Goal: Find contact information: Find contact information

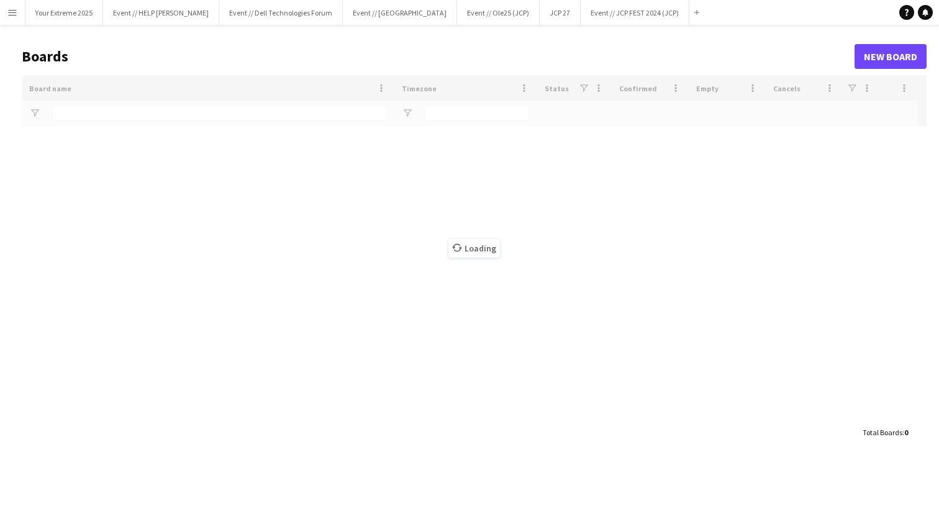
type input "***"
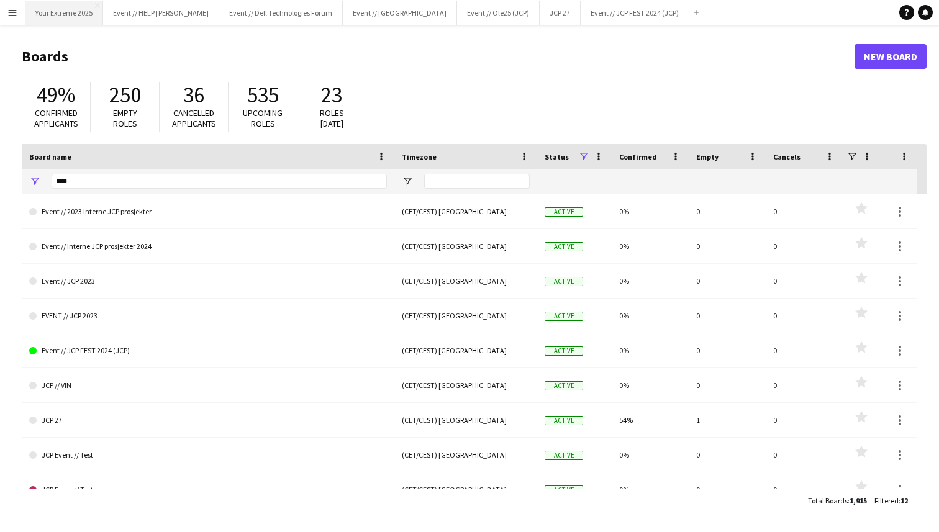
click at [75, 17] on button "Your Extreme 2025 Close" at bounding box center [64, 13] width 78 height 24
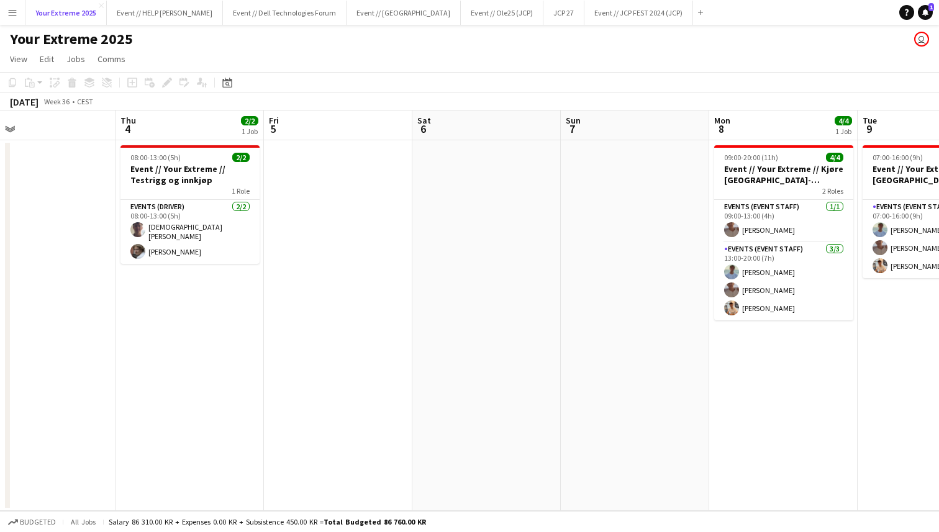
scroll to position [0, 479]
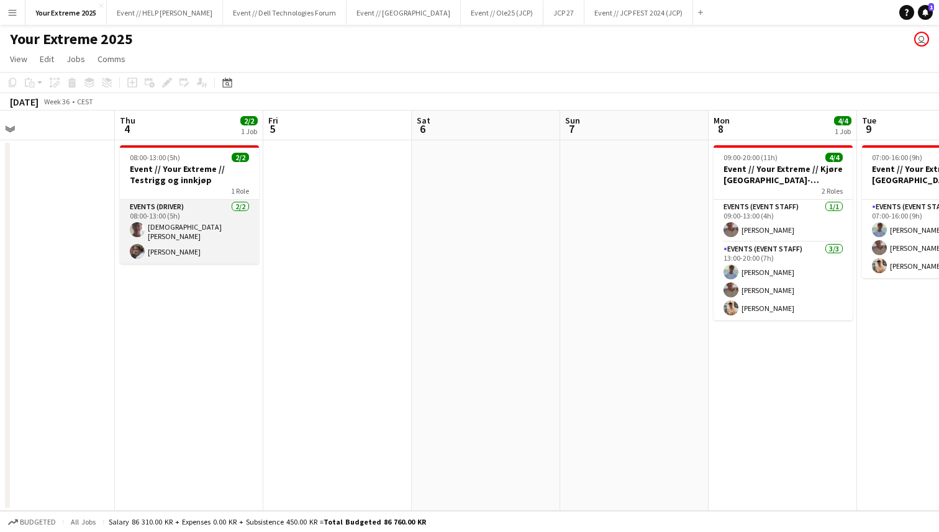
click at [186, 232] on app-card-role "Events (Driver) [DATE] 08:00-13:00 (5h) [PERSON_NAME] [PERSON_NAME]" at bounding box center [189, 232] width 139 height 64
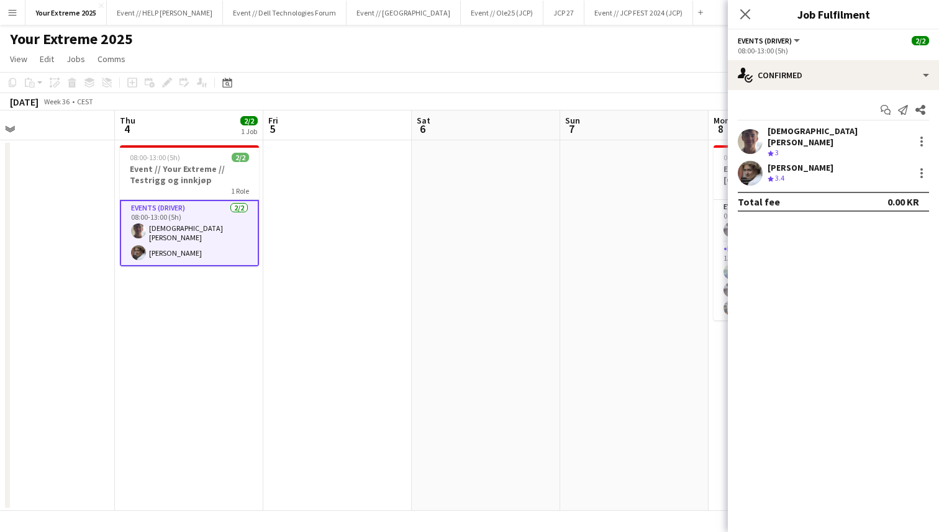
click at [747, 138] on app-user-avatar at bounding box center [750, 141] width 25 height 25
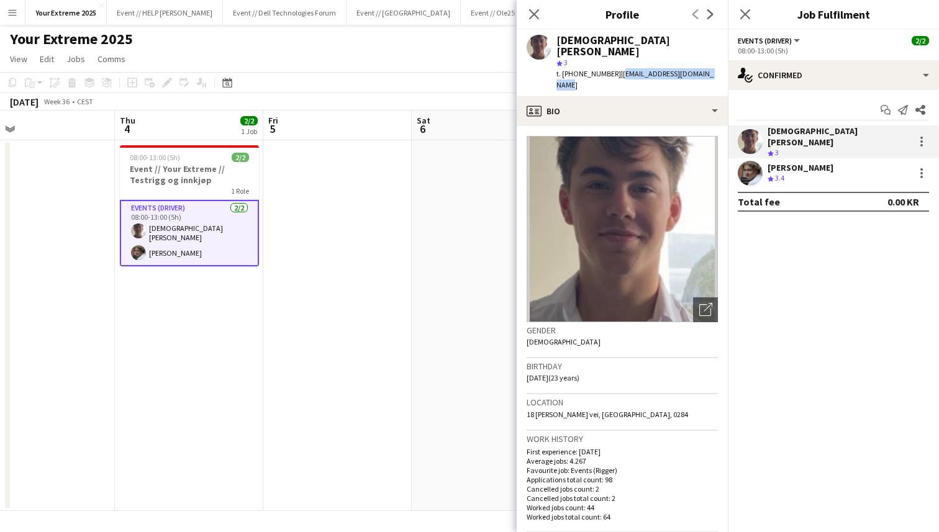
drag, startPoint x: 608, startPoint y: 63, endPoint x: 694, endPoint y: 63, distance: 85.7
click at [694, 69] on span "| [EMAIL_ADDRESS][DOMAIN_NAME]" at bounding box center [634, 79] width 157 height 20
copy span "[EMAIL_ADDRESS][DOMAIN_NAME]"
click at [752, 171] on app-user-avatar at bounding box center [750, 173] width 25 height 25
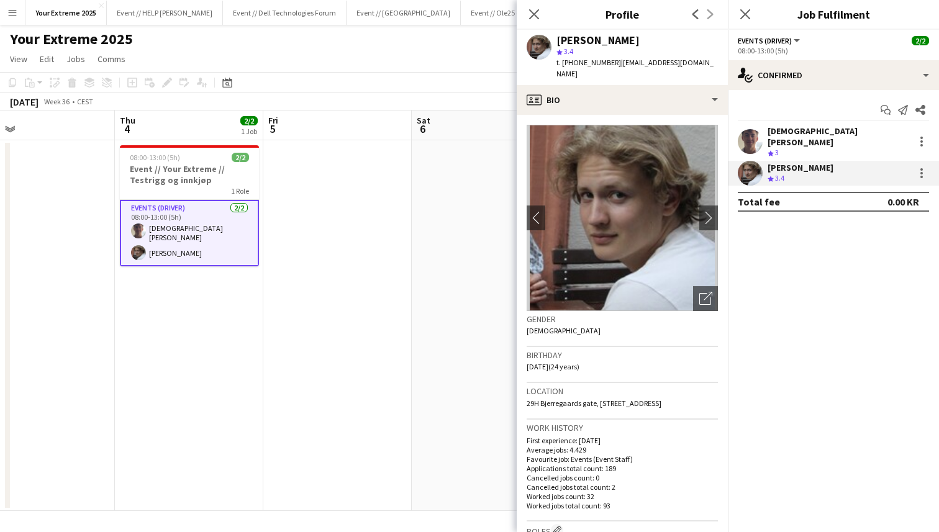
click at [574, 62] on span "t. [PHONE_NUMBER]" at bounding box center [588, 62] width 65 height 9
drag, startPoint x: 608, startPoint y: 63, endPoint x: 687, endPoint y: 66, distance: 79.5
click at [687, 66] on span "| [EMAIL_ADDRESS][DOMAIN_NAME]" at bounding box center [634, 68] width 157 height 20
copy span "[EMAIL_ADDRESS][DOMAIN_NAME]"
click at [492, 241] on app-date-cell at bounding box center [486, 325] width 148 height 371
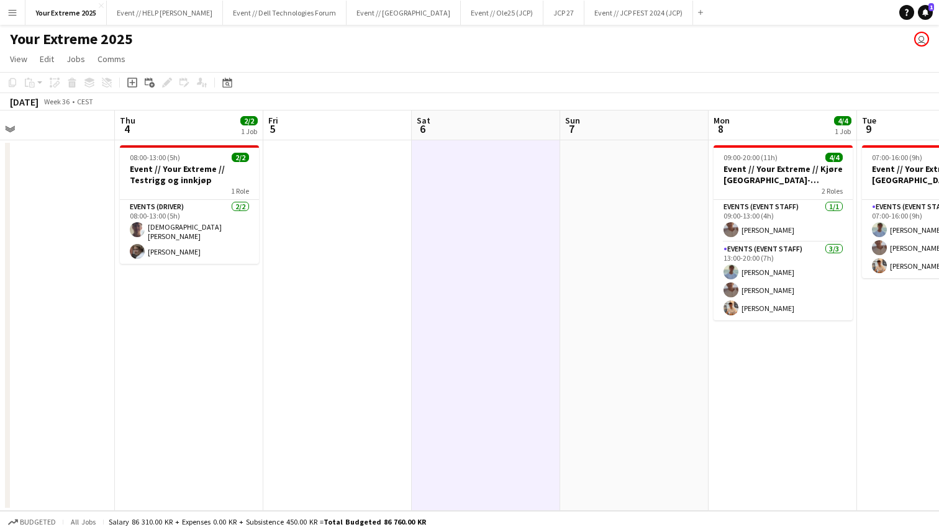
click at [337, 298] on app-date-cell at bounding box center [337, 325] width 148 height 371
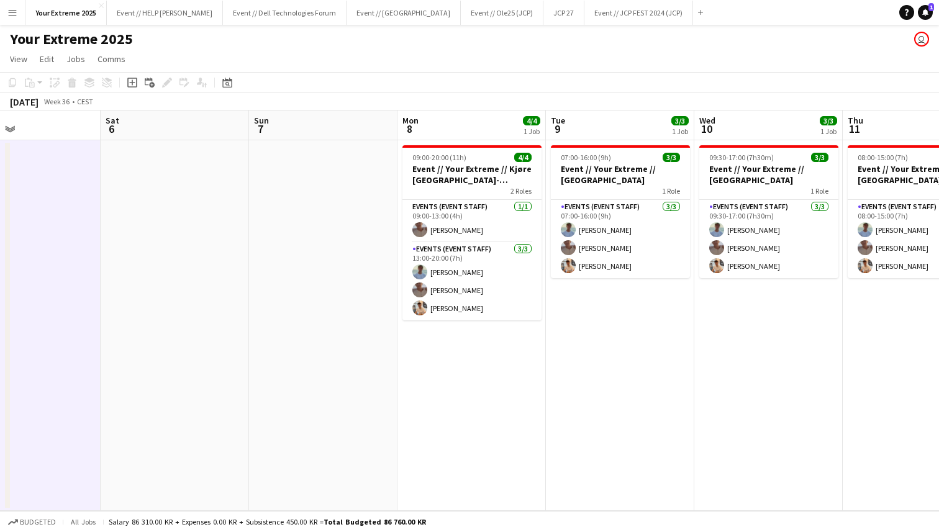
scroll to position [0, 494]
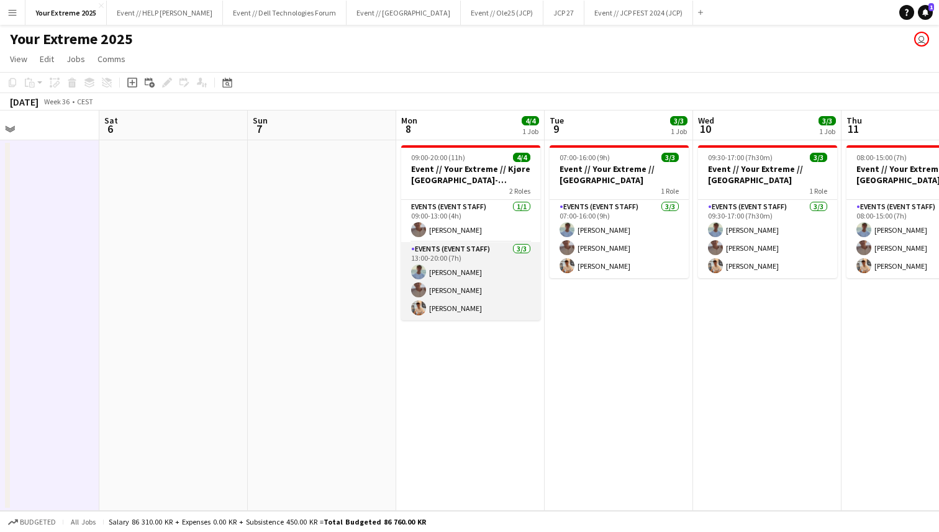
click at [456, 267] on app-card-role "Events (Event Staff) [DATE] 13:00-20:00 (7h) [PERSON_NAME] [PERSON_NAME] [PERSO…" at bounding box center [470, 281] width 139 height 78
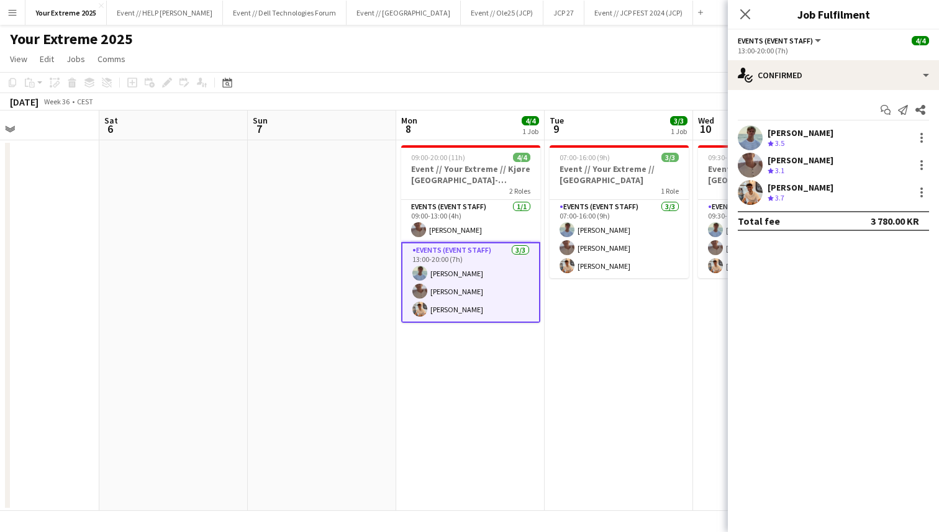
click at [752, 135] on app-user-avatar at bounding box center [750, 137] width 25 height 25
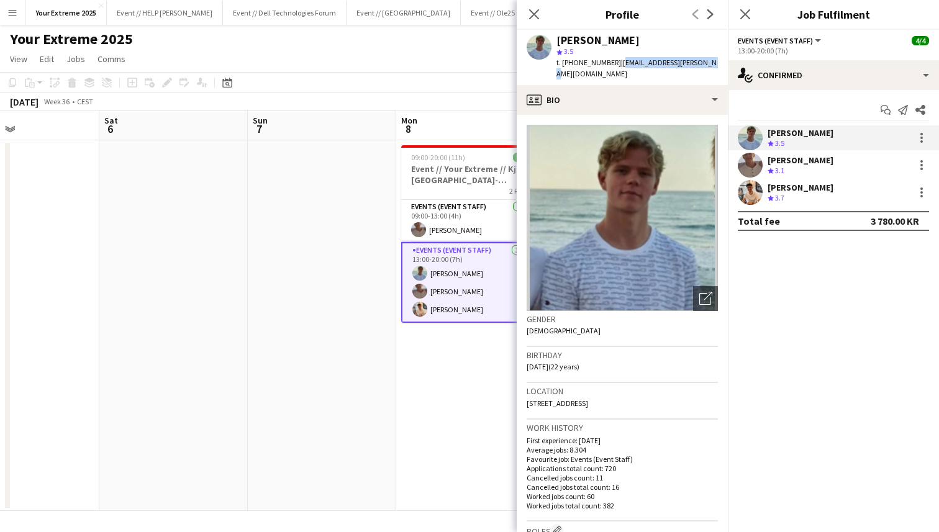
drag, startPoint x: 608, startPoint y: 62, endPoint x: 692, endPoint y: 63, distance: 84.4
click at [692, 63] on span "| [EMAIL_ADDRESS][PERSON_NAME][DOMAIN_NAME]" at bounding box center [636, 68] width 160 height 20
copy span "[EMAIL_ADDRESS][PERSON_NAME][DOMAIN_NAME]"
click at [748, 164] on app-user-avatar at bounding box center [750, 165] width 25 height 25
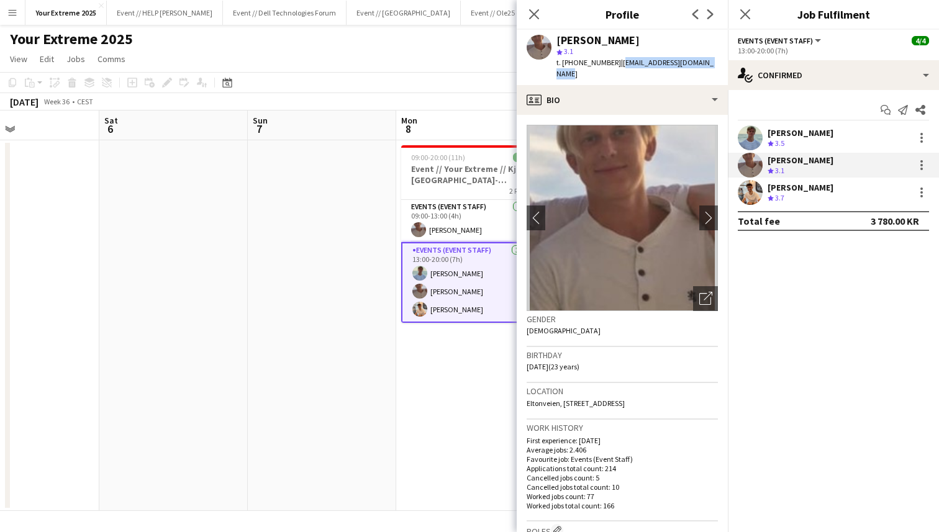
drag, startPoint x: 608, startPoint y: 63, endPoint x: 700, endPoint y: 63, distance: 91.9
click at [700, 63] on span "| [EMAIL_ADDRESS][DOMAIN_NAME]" at bounding box center [634, 68] width 157 height 20
copy span "[EMAIL_ADDRESS][DOMAIN_NAME]"
click at [745, 197] on app-user-avatar at bounding box center [750, 192] width 25 height 25
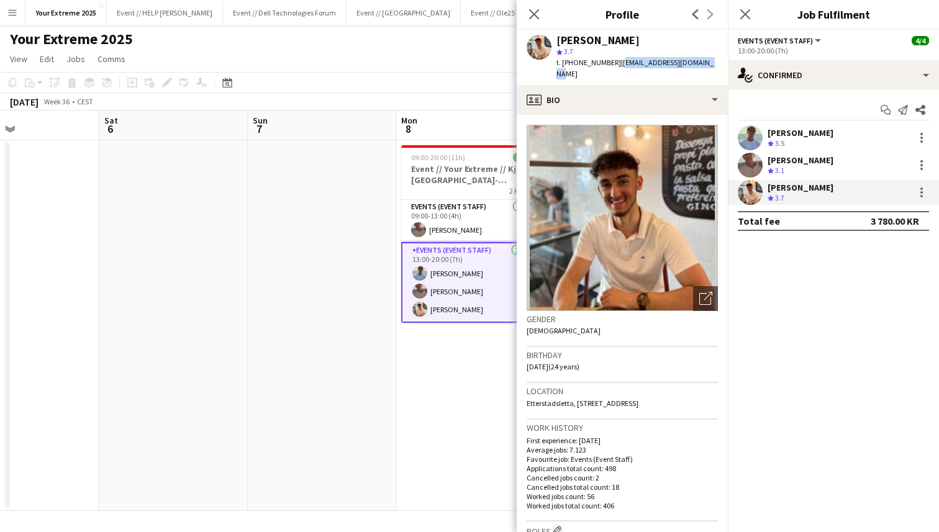
drag, startPoint x: 608, startPoint y: 62, endPoint x: 687, endPoint y: 65, distance: 78.9
click at [687, 65] on span "| [EMAIL_ADDRESS][DOMAIN_NAME]" at bounding box center [634, 68] width 157 height 20
copy span "[EMAIL_ADDRESS][DOMAIN_NAME]"
click at [744, 12] on icon "Close pop-in" at bounding box center [745, 14] width 12 height 12
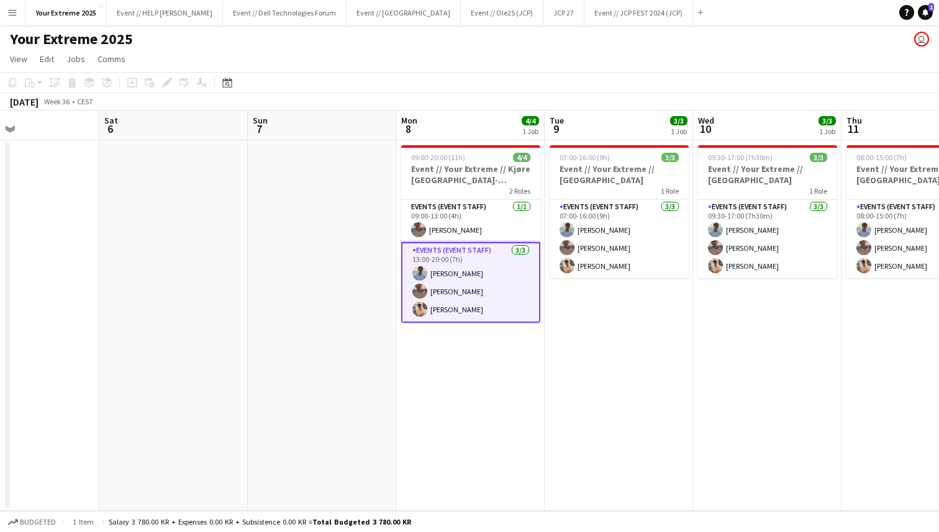
click at [335, 320] on app-date-cell at bounding box center [322, 325] width 148 height 371
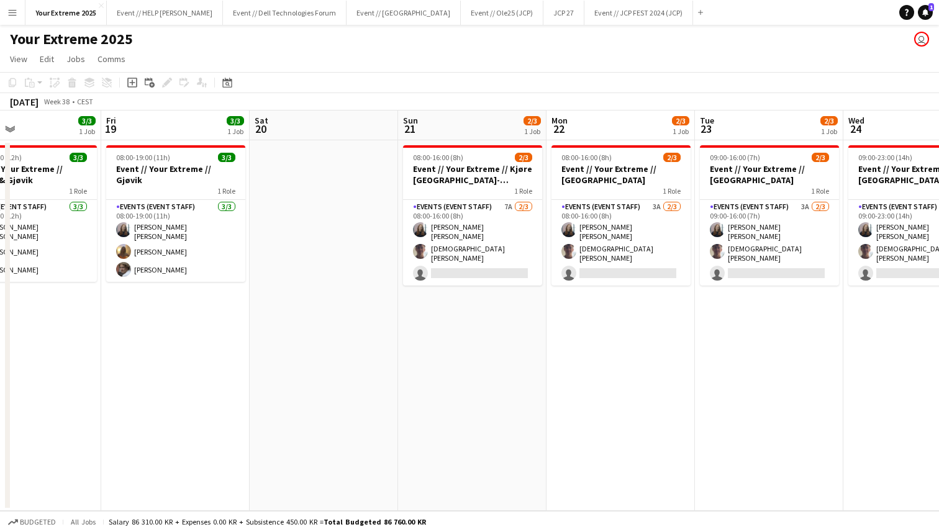
scroll to position [0, 359]
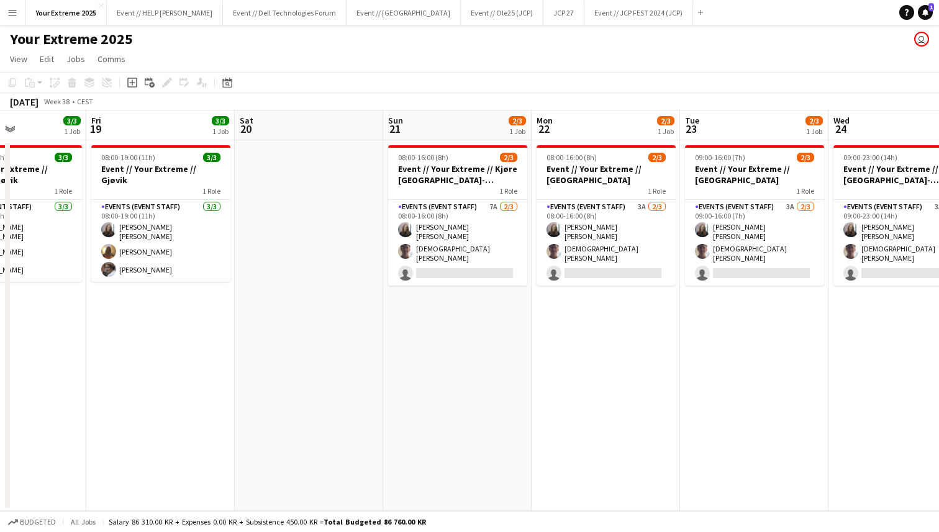
click at [273, 379] on app-date-cell at bounding box center [309, 325] width 148 height 371
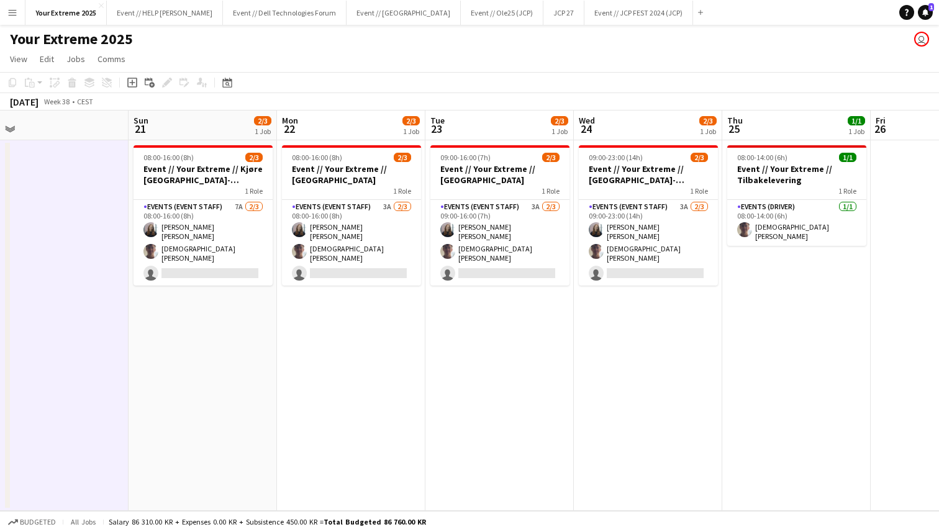
scroll to position [0, 477]
